Goal: Information Seeking & Learning: Learn about a topic

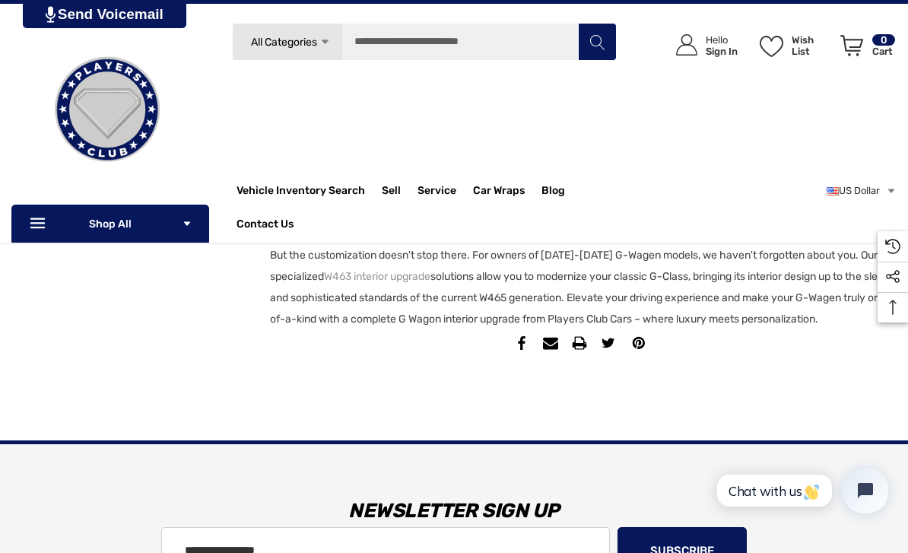
scroll to position [1696, 0]
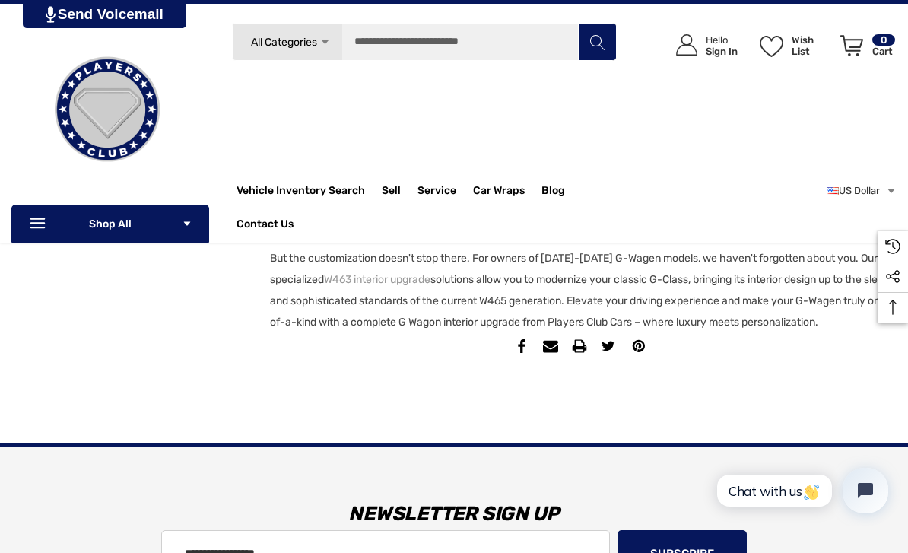
click at [393, 269] on link "W463 interior upgrade" at bounding box center [377, 279] width 106 height 21
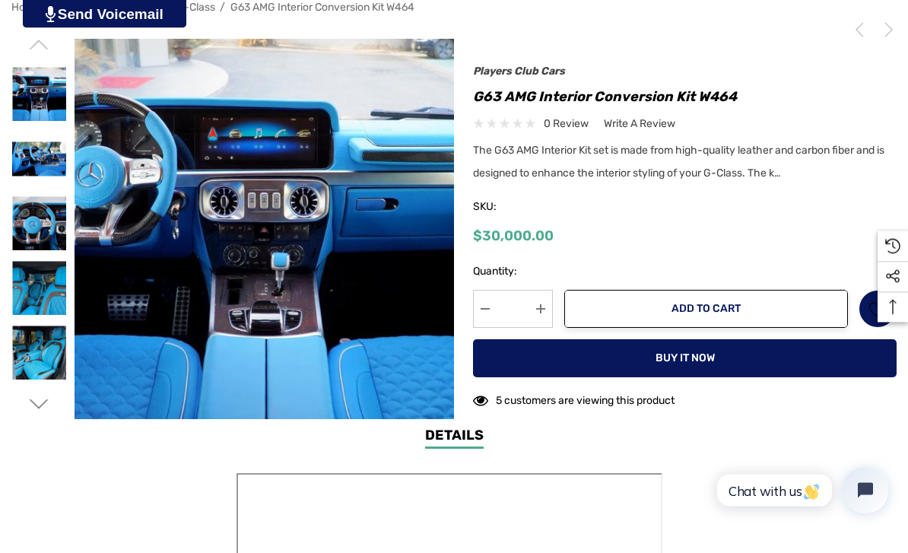
scroll to position [287, 0]
click at [157, 140] on img at bounding box center [265, 229] width 380 height 380
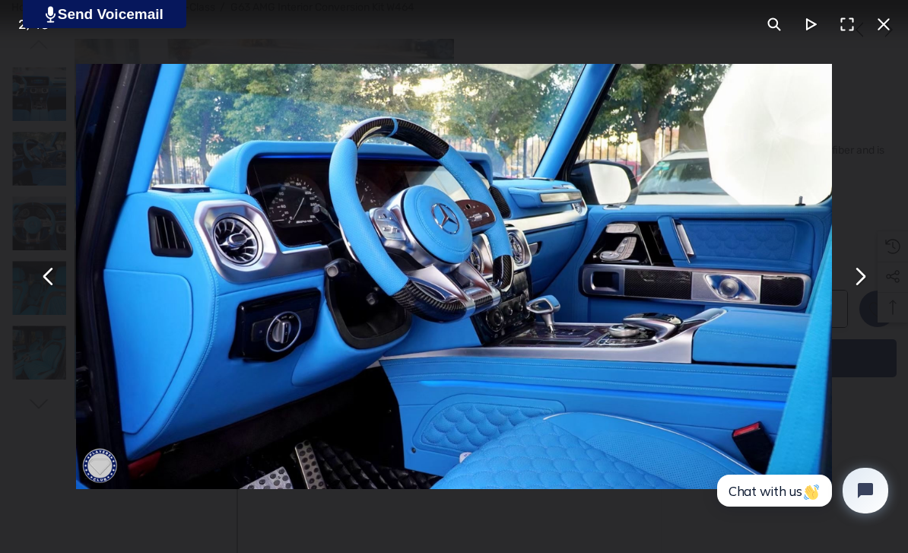
click at [866, 284] on button "You can close this modal content with the ESC key" at bounding box center [859, 277] width 37 height 37
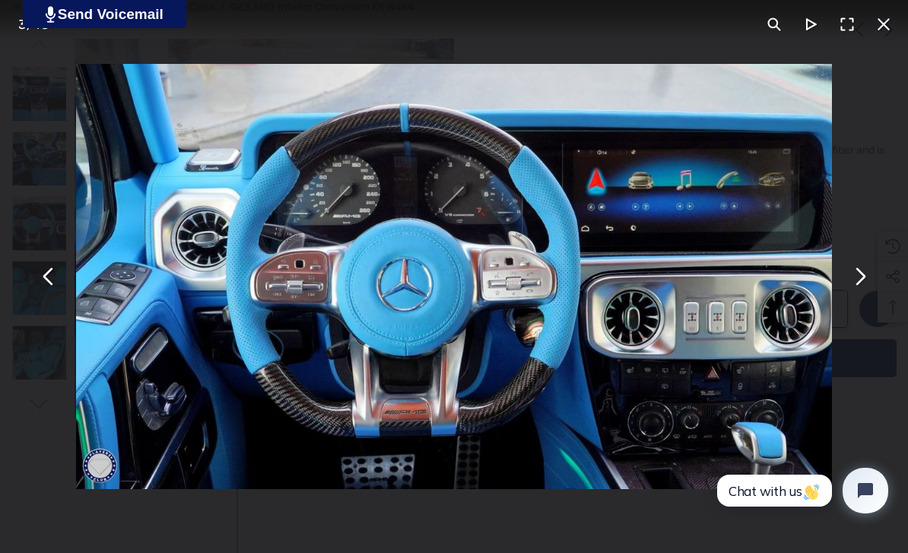
click at [867, 283] on button "You can close this modal content with the ESC key" at bounding box center [859, 277] width 37 height 37
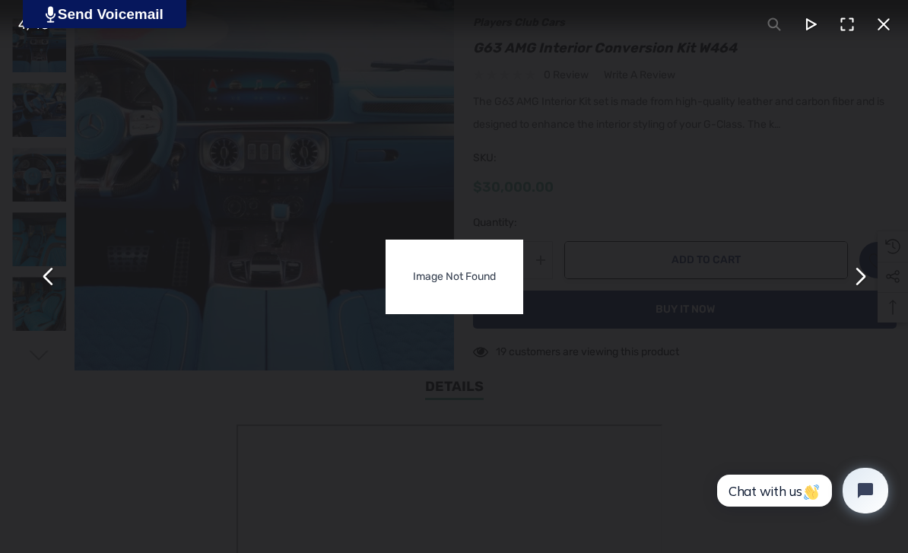
click at [880, 39] on button "You can close this modal content with the ESC key" at bounding box center [884, 24] width 37 height 37
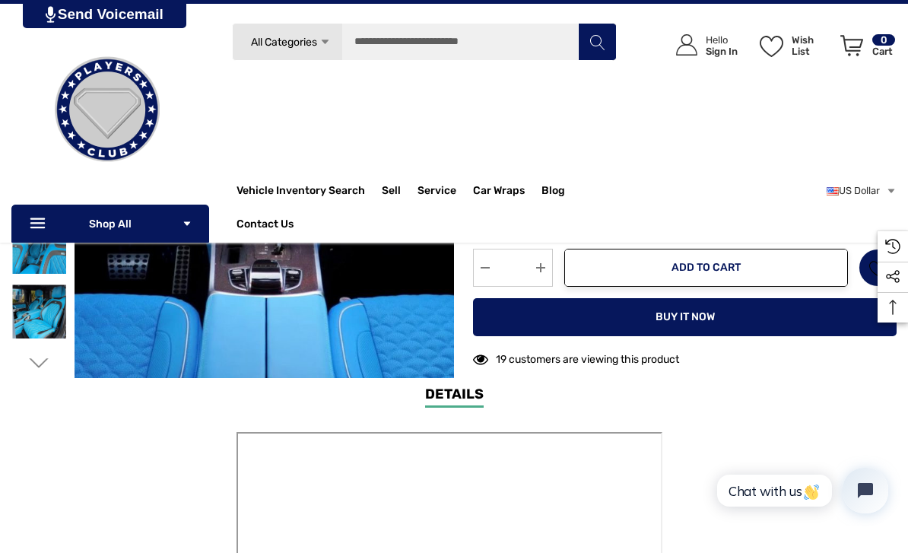
scroll to position [306, 0]
